Goal: Task Accomplishment & Management: Use online tool/utility

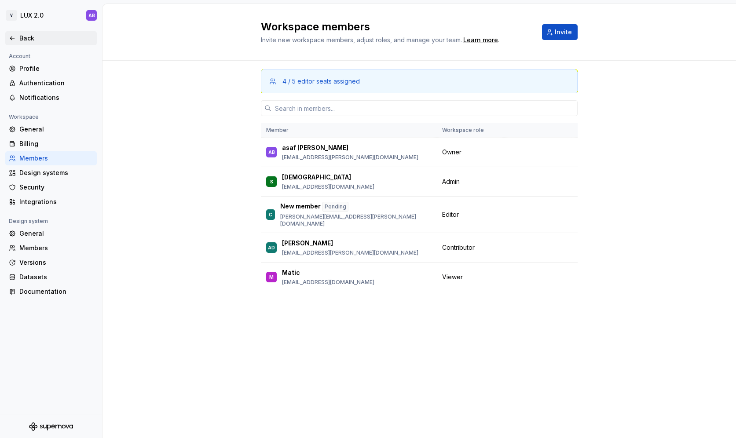
click at [14, 39] on icon at bounding box center [12, 38] width 7 height 7
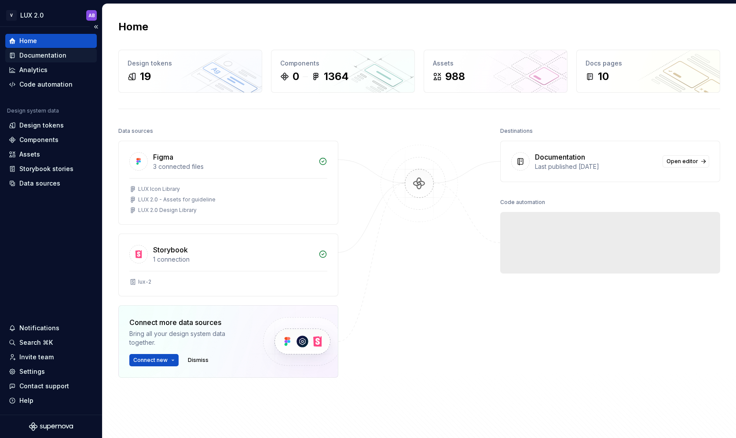
click at [36, 55] on div "Documentation" at bounding box center [42, 55] width 47 height 9
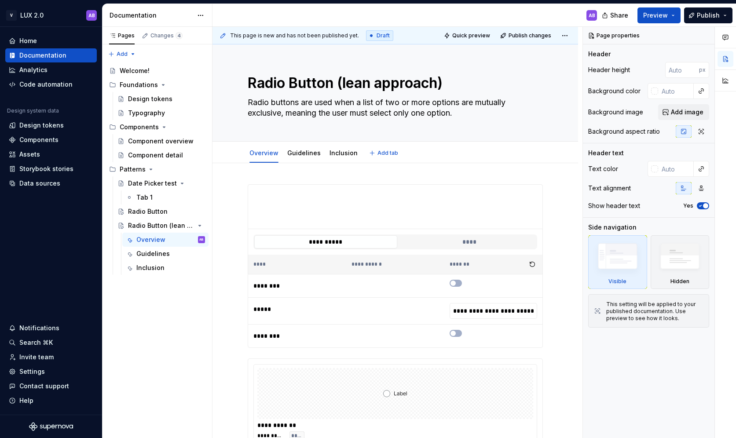
type textarea "*"
click at [675, 14] on button "Preview" at bounding box center [658, 15] width 43 height 16
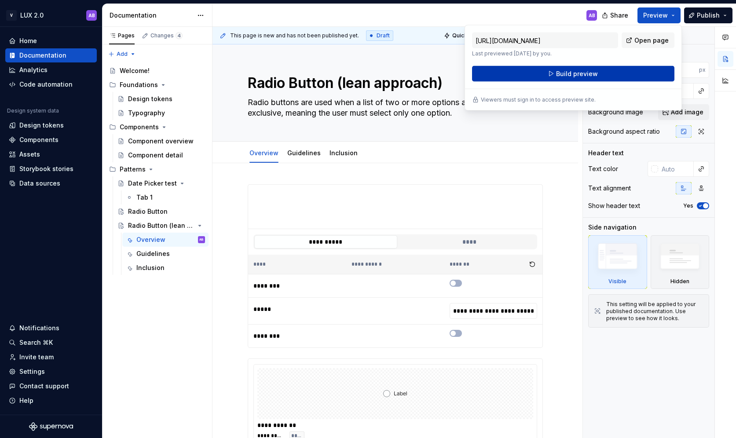
click at [590, 74] on span "Build preview" at bounding box center [577, 73] width 42 height 9
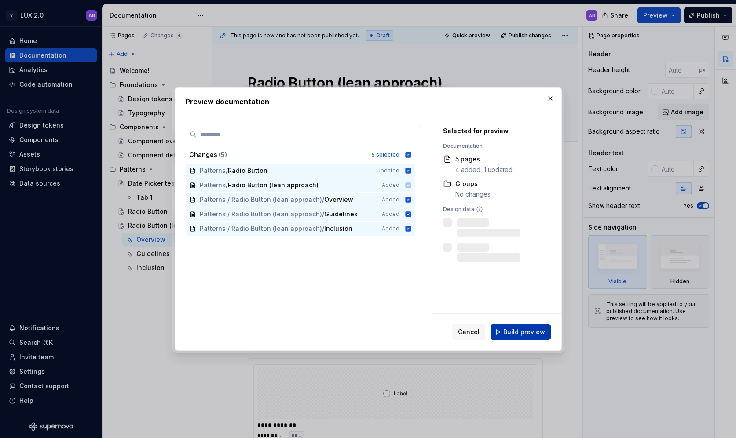
click at [531, 332] on span "Build preview" at bounding box center [524, 332] width 42 height 9
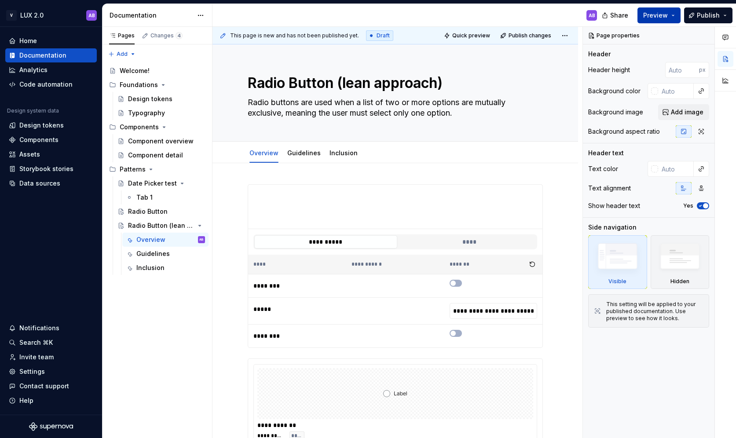
click at [677, 15] on button "Preview" at bounding box center [658, 15] width 43 height 16
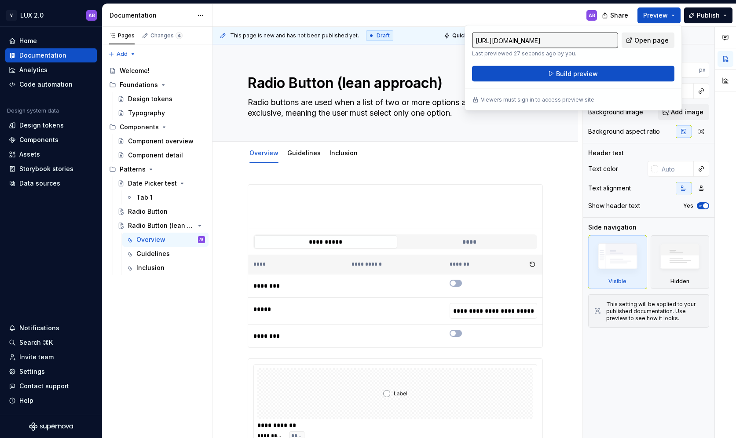
click at [651, 40] on span "Open page" at bounding box center [651, 40] width 34 height 9
type textarea "*"
